Goal: Transaction & Acquisition: Book appointment/travel/reservation

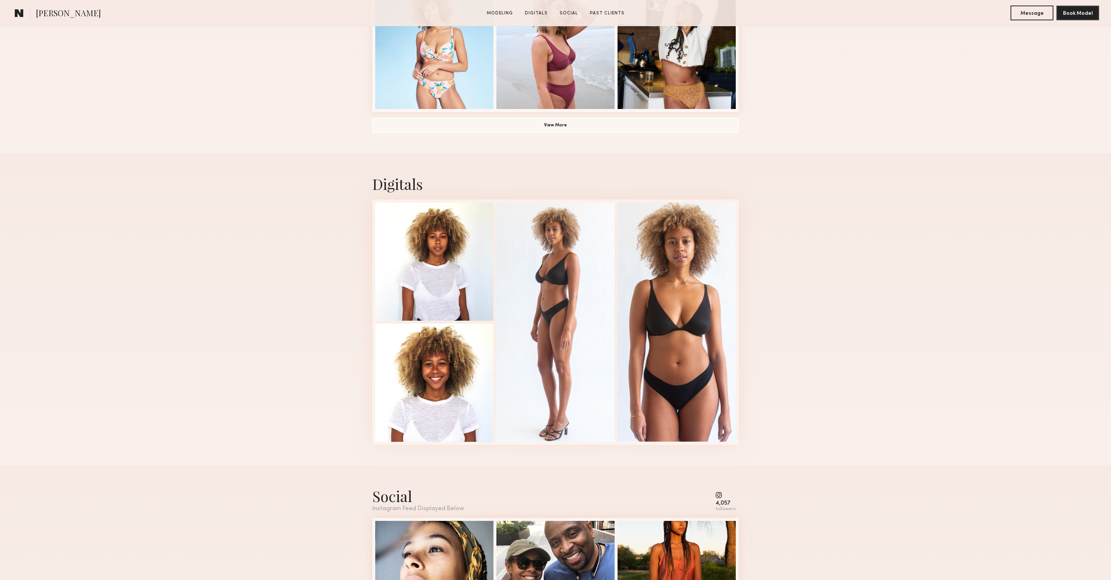
scroll to position [651, 0]
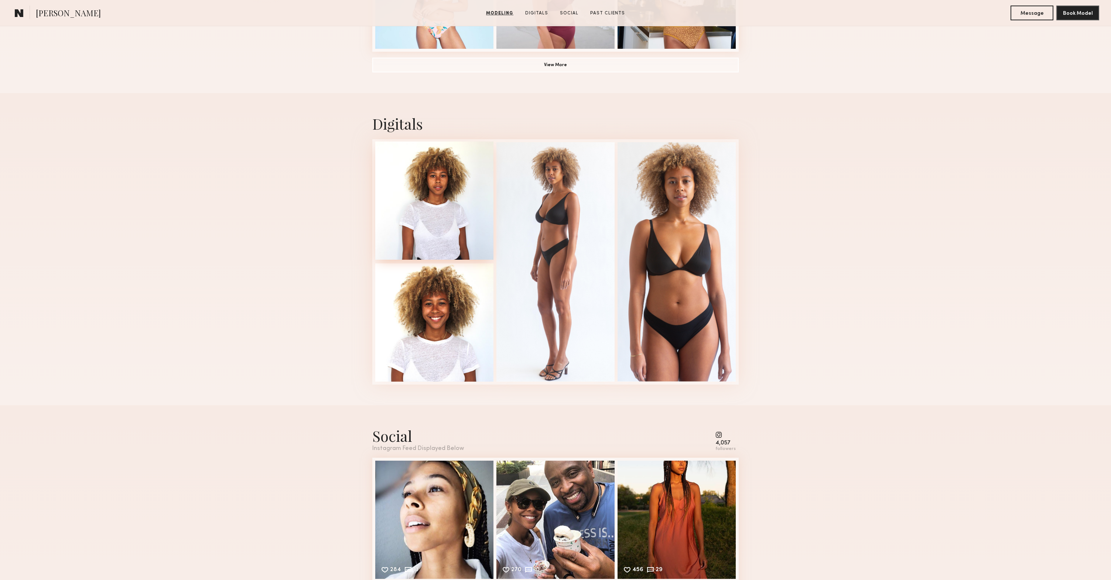
click at [419, 183] on div at bounding box center [434, 200] width 118 height 118
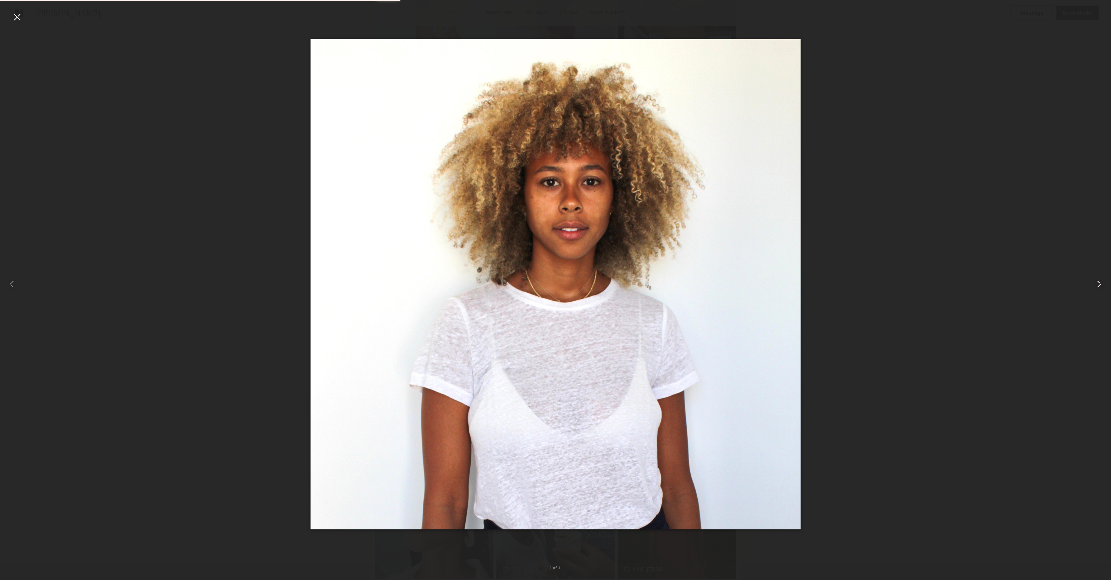
click at [1094, 283] on common-icon at bounding box center [1100, 284] width 12 height 12
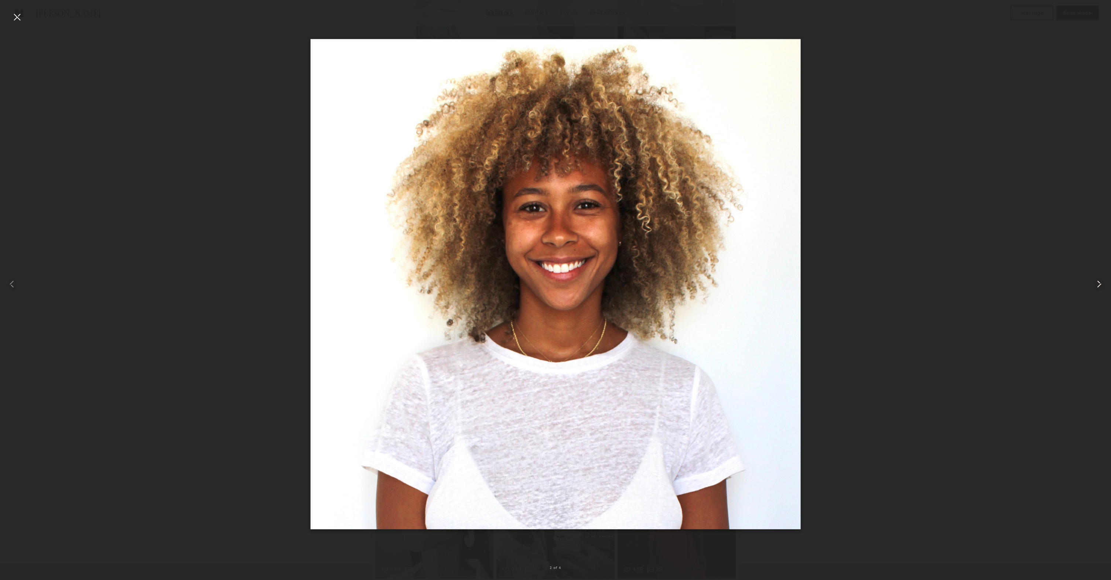
click at [1094, 283] on common-icon at bounding box center [1100, 284] width 12 height 12
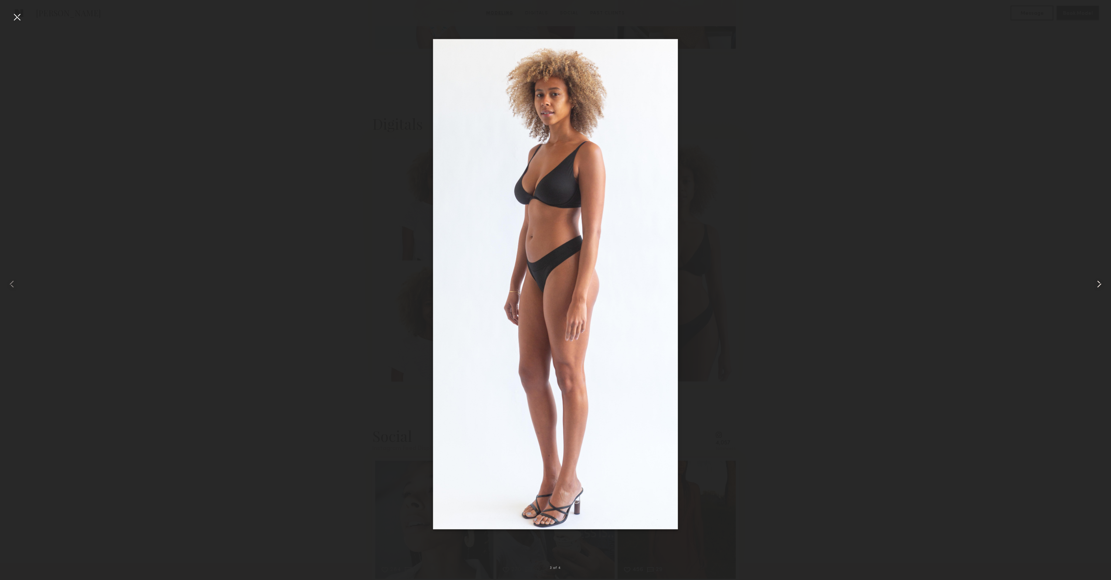
click at [1095, 283] on common-icon at bounding box center [1100, 284] width 12 height 12
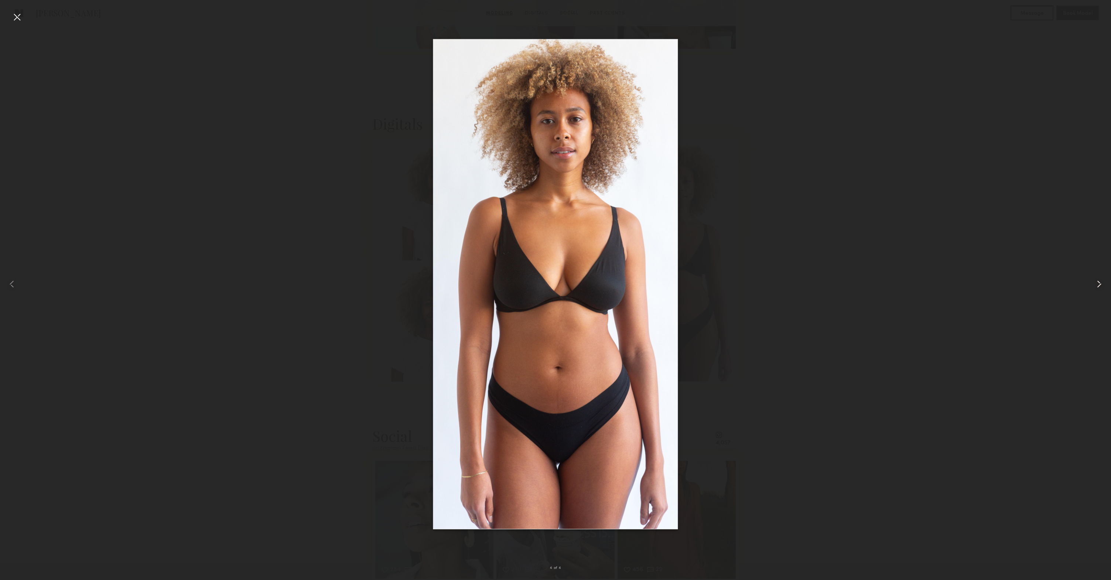
click at [1095, 283] on common-icon at bounding box center [1100, 284] width 12 height 12
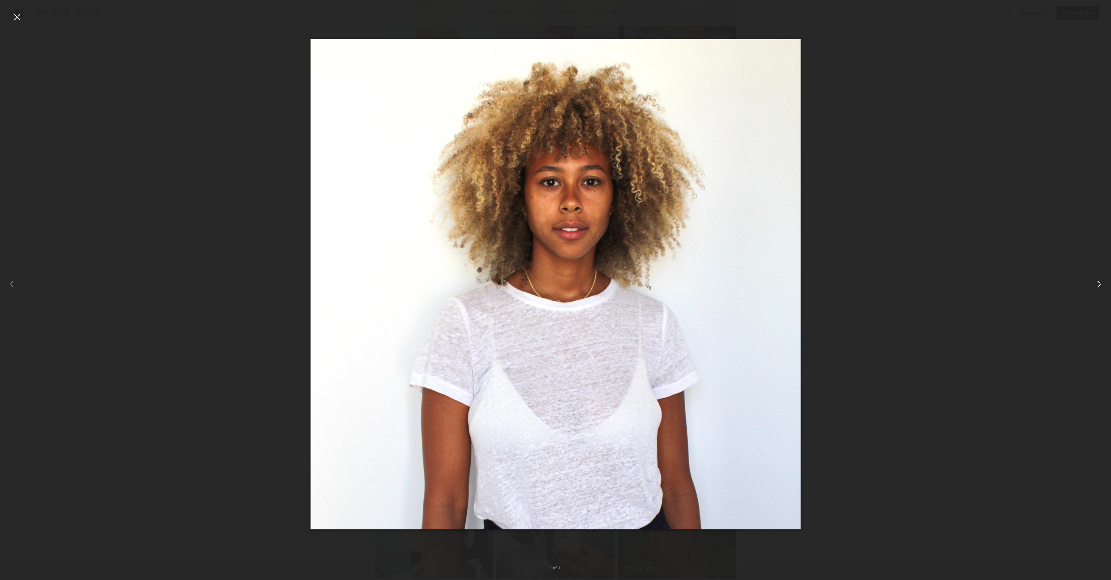
click at [1099, 282] on common-icon at bounding box center [1100, 284] width 12 height 12
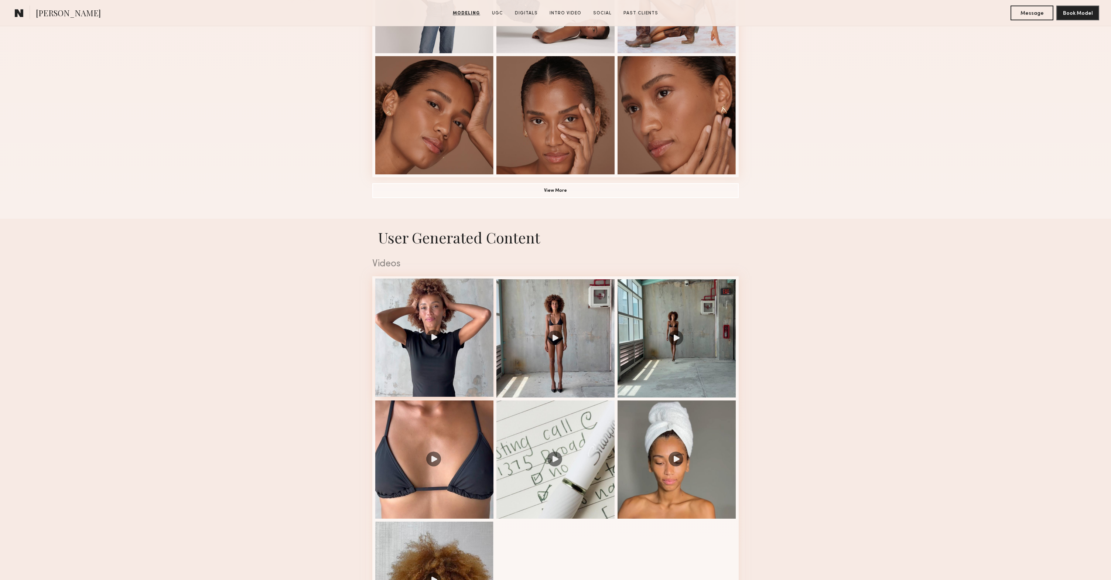
click at [448, 348] on div at bounding box center [434, 338] width 118 height 118
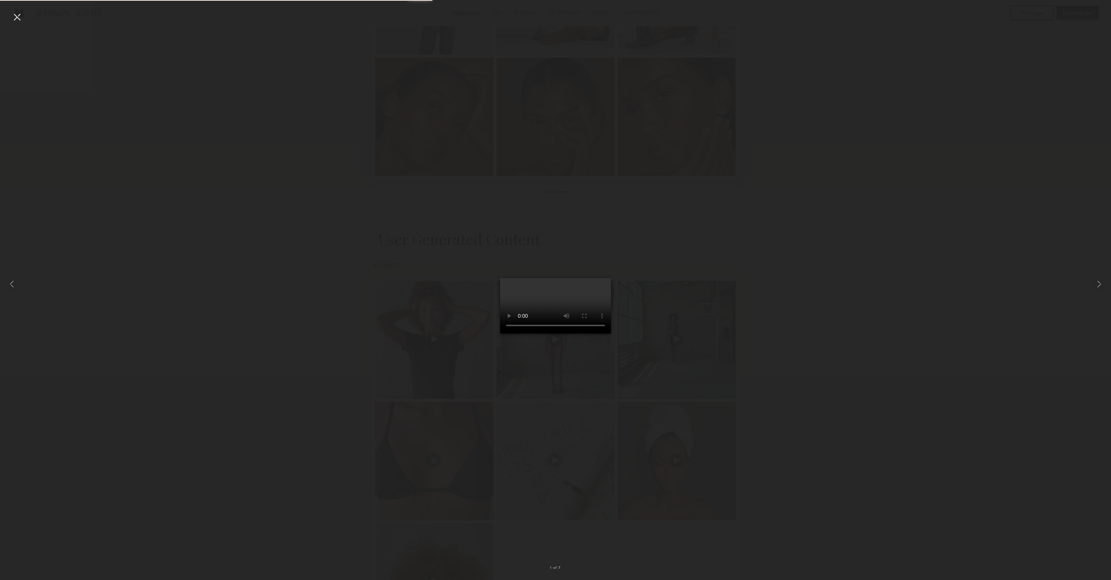
scroll to position [525, 0]
click at [1100, 281] on common-icon at bounding box center [1100, 284] width 12 height 12
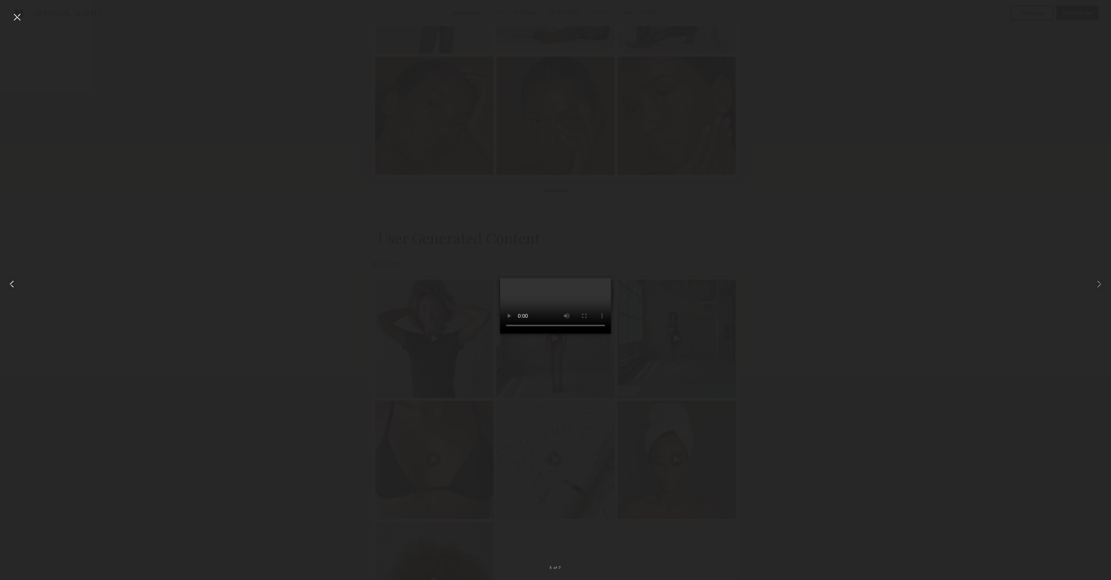
click at [19, 14] on div at bounding box center [17, 17] width 12 height 12
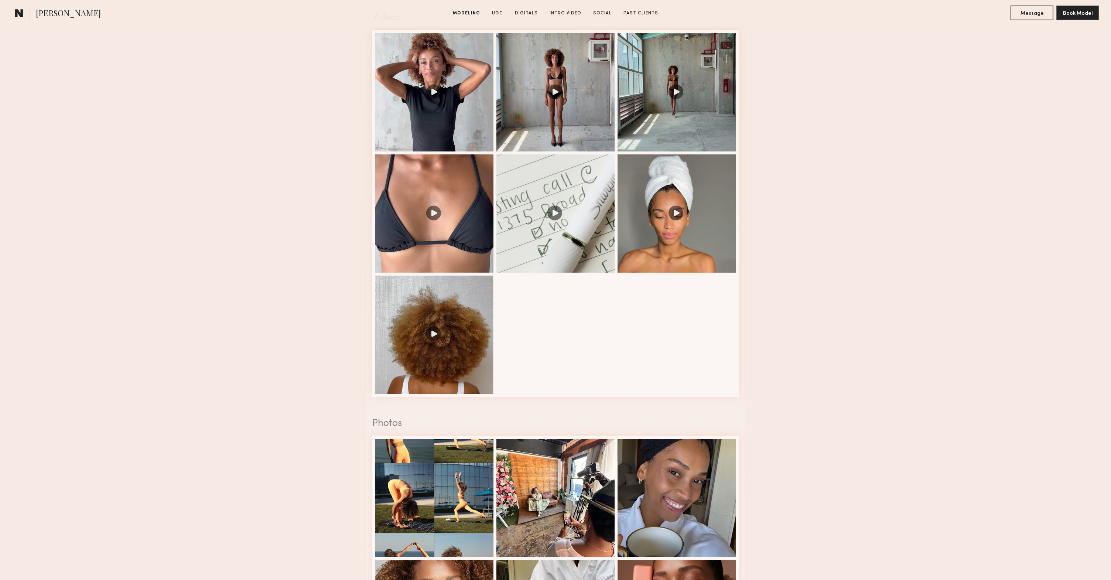
scroll to position [976, 0]
